Goal: Task Accomplishment & Management: Use online tool/utility

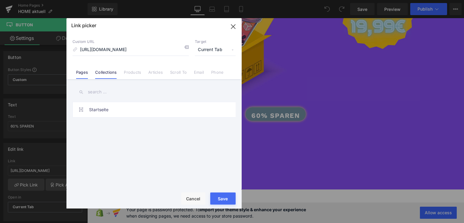
click at [82, 73] on link "Pages" at bounding box center [82, 74] width 12 height 9
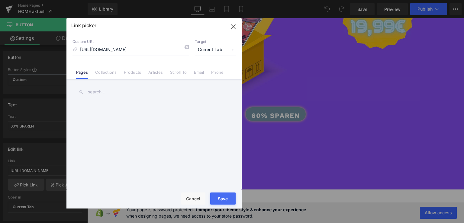
click at [100, 95] on input "text" at bounding box center [154, 92] width 163 height 14
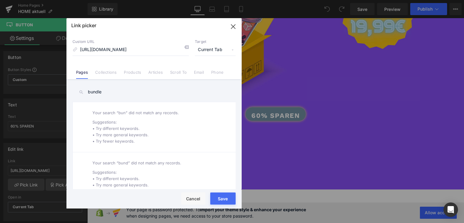
type input "bundle"
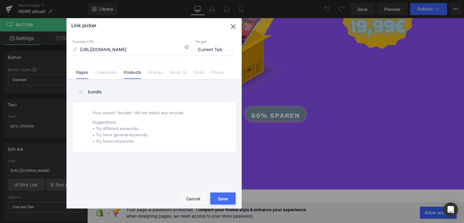
click at [127, 73] on link "Products" at bounding box center [132, 74] width 17 height 9
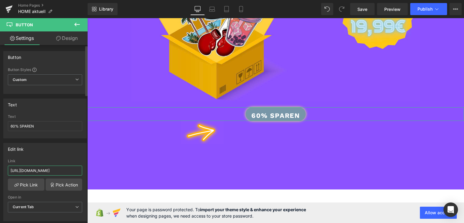
click at [40, 168] on input "[URL][DOMAIN_NAME]" at bounding box center [45, 171] width 74 height 10
click at [23, 185] on link "Pick Link" at bounding box center [26, 185] width 37 height 12
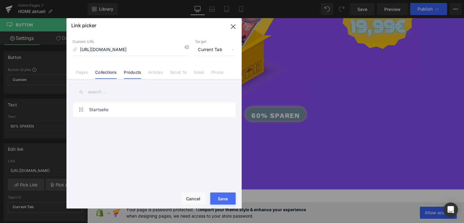
click at [132, 74] on link "Products" at bounding box center [132, 74] width 17 height 9
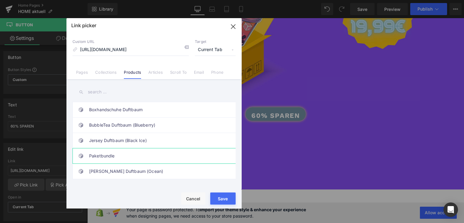
click at [126, 159] on link "Paketbundle" at bounding box center [155, 155] width 133 height 15
type input "/products/paketbundle"
click at [221, 198] on div "Rendering Content" at bounding box center [232, 199] width 37 height 7
click at [218, 202] on button "Save" at bounding box center [222, 198] width 25 height 12
type input "/products/paketbundle"
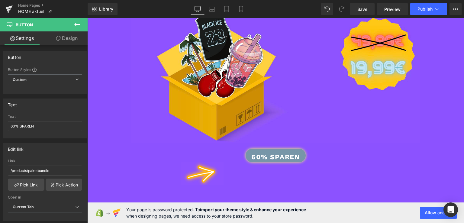
scroll to position [537, 0]
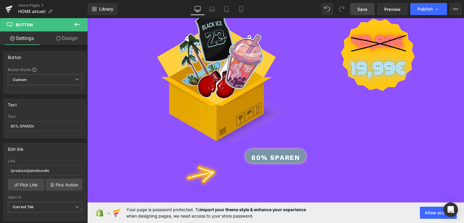
click at [367, 5] on link "Save" at bounding box center [362, 9] width 24 height 12
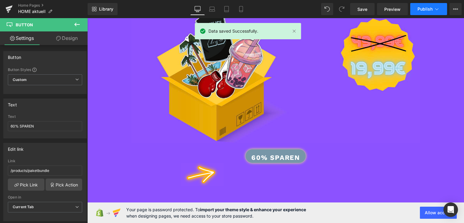
click at [418, 9] on span "Publish" at bounding box center [425, 9] width 15 height 5
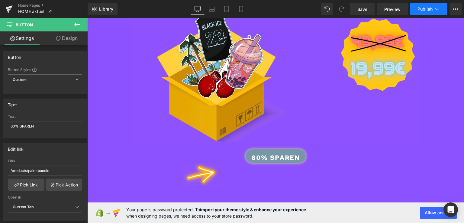
click at [418, 9] on span "Publish" at bounding box center [425, 9] width 15 height 5
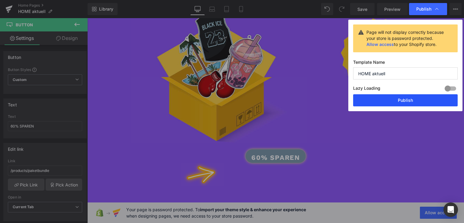
click at [381, 101] on button "Publish" at bounding box center [405, 100] width 105 height 12
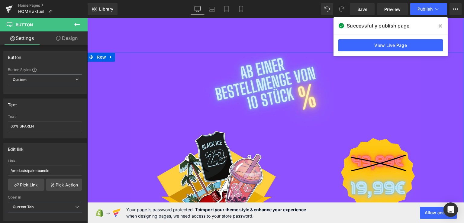
scroll to position [413, 0]
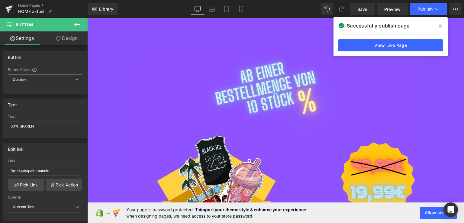
click at [437, 26] on span at bounding box center [441, 26] width 10 height 10
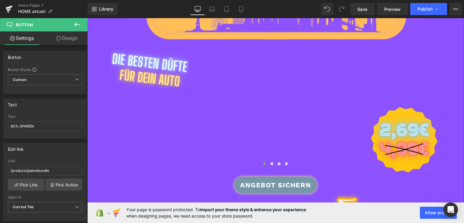
scroll to position [107, 0]
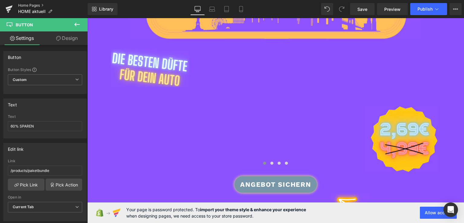
click at [29, 5] on link "Home Pages" at bounding box center [52, 5] width 69 height 5
